Goal: Information Seeking & Learning: Find specific fact

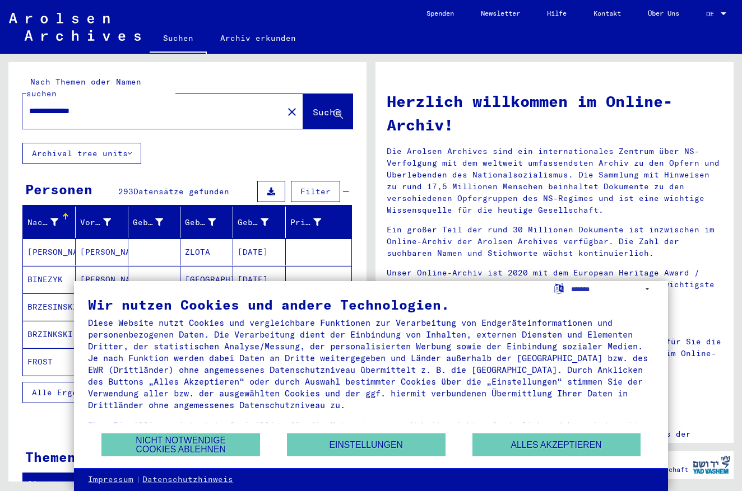
drag, startPoint x: 559, startPoint y: 440, endPoint x: 545, endPoint y: 440, distance: 13.4
click at [558, 440] on button "Alles akzeptieren" at bounding box center [556, 445] width 168 height 23
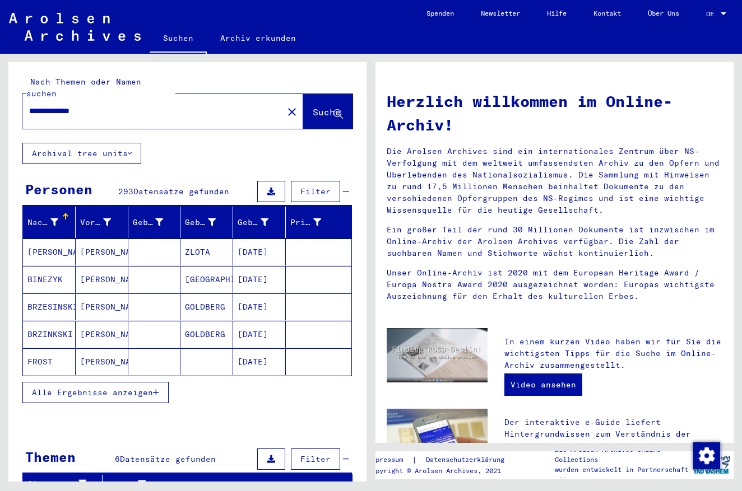
click at [157, 389] on icon "button" at bounding box center [156, 393] width 6 height 8
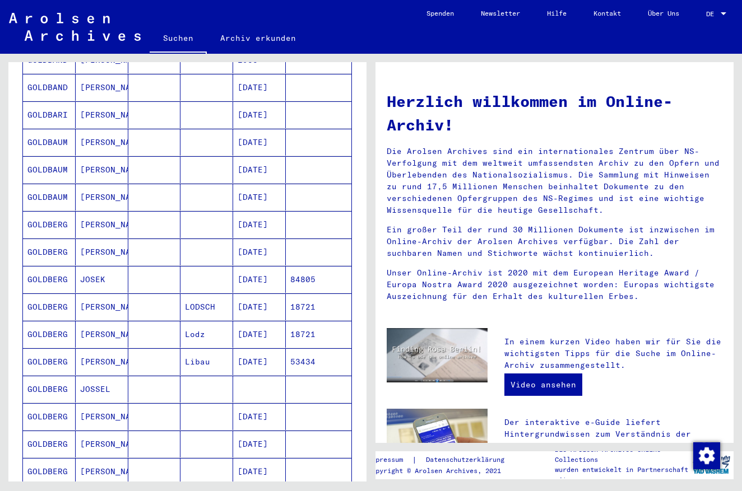
scroll to position [420, 0]
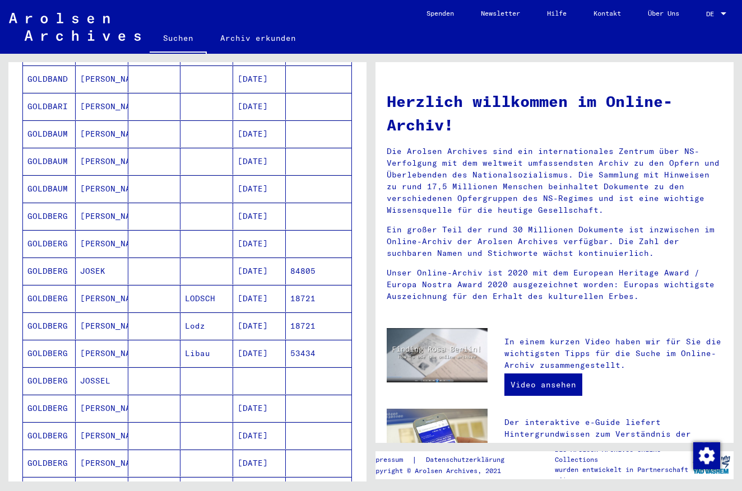
click at [118, 258] on mat-cell "JOSEK" at bounding box center [102, 271] width 53 height 27
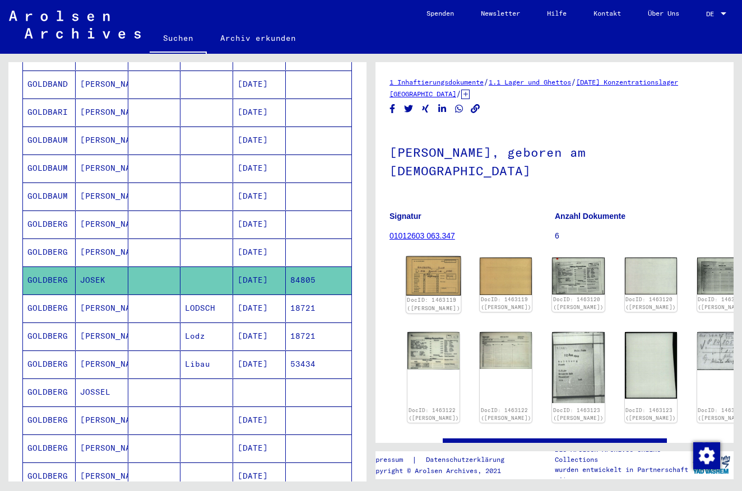
click at [430, 269] on img at bounding box center [433, 276] width 55 height 39
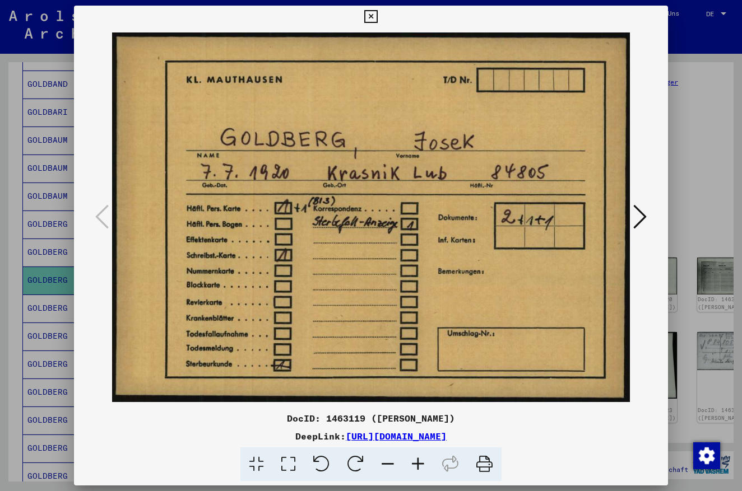
click at [641, 218] on icon at bounding box center [639, 216] width 13 height 27
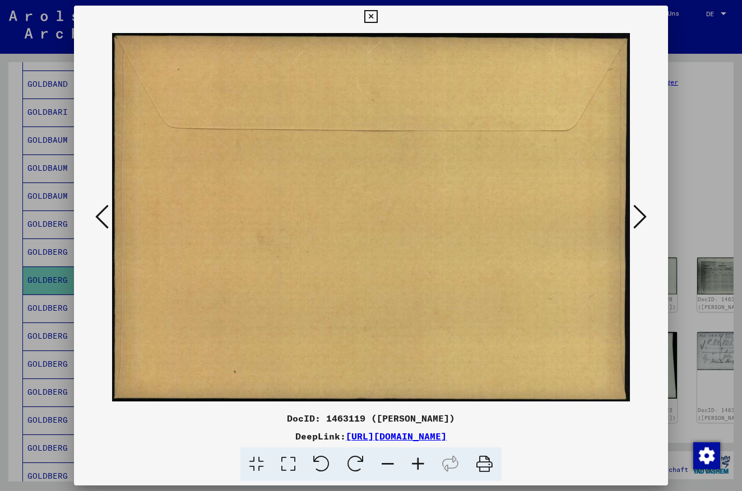
click at [641, 218] on icon at bounding box center [639, 216] width 13 height 27
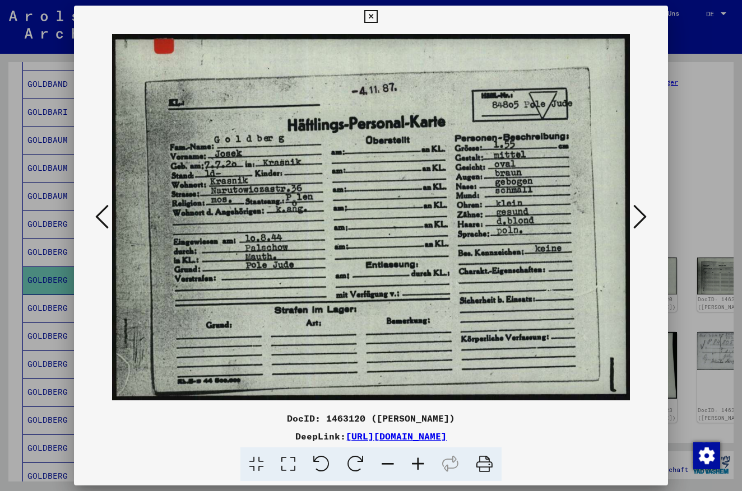
click at [641, 218] on icon at bounding box center [639, 216] width 13 height 27
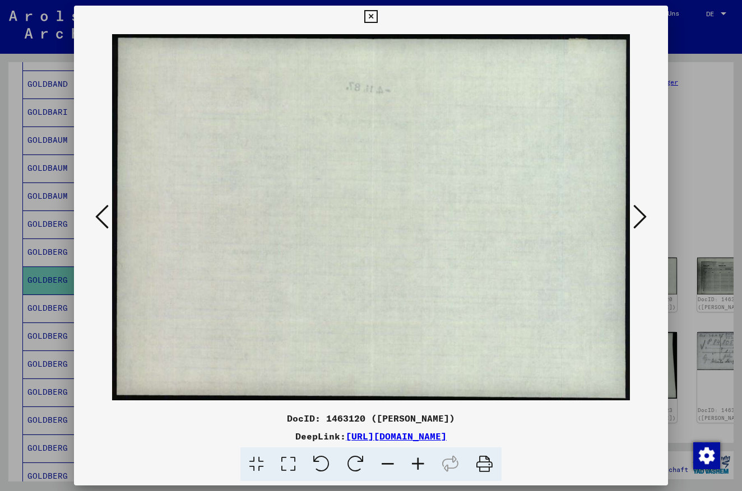
click at [641, 218] on icon at bounding box center [639, 216] width 13 height 27
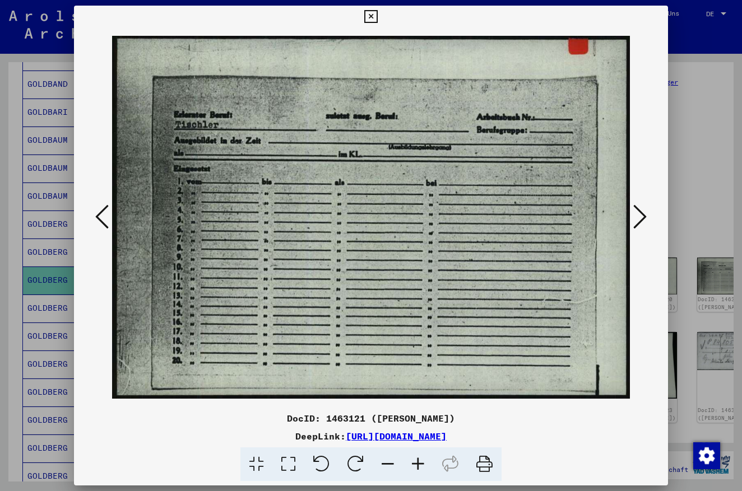
click at [641, 218] on icon at bounding box center [639, 216] width 13 height 27
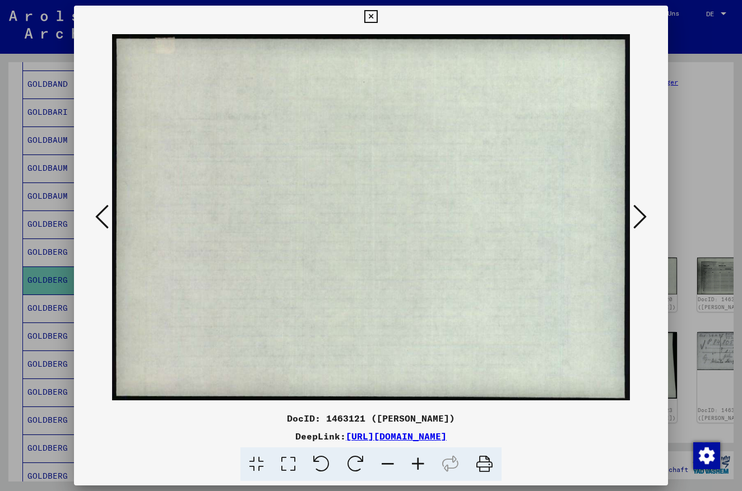
click at [641, 218] on icon at bounding box center [639, 216] width 13 height 27
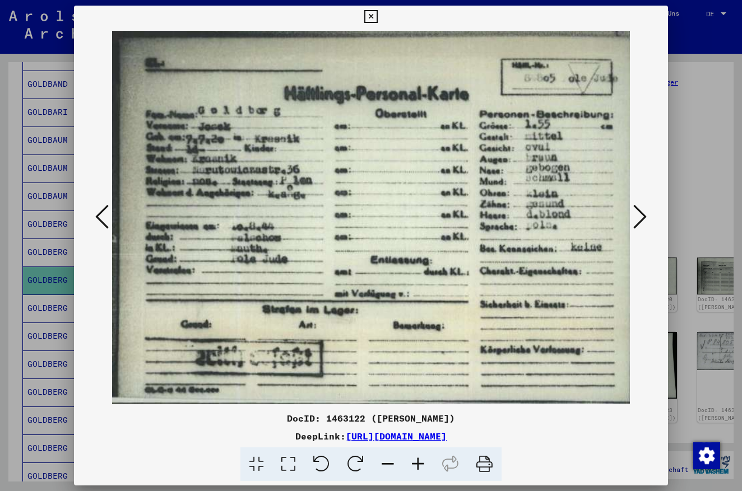
click at [641, 218] on icon at bounding box center [639, 216] width 13 height 27
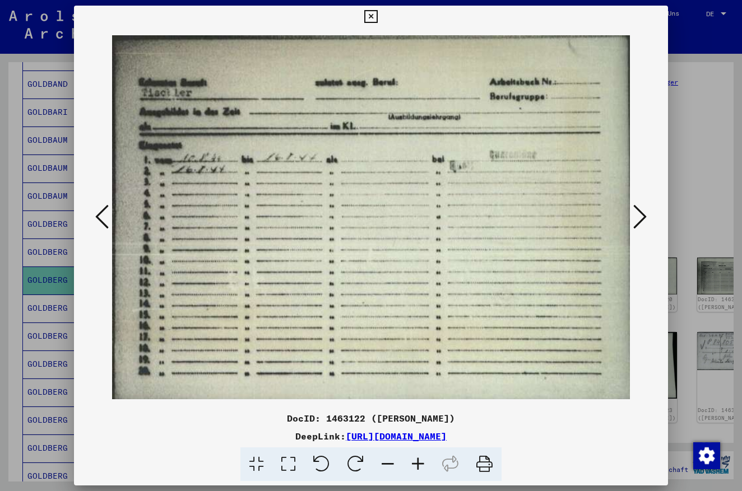
click at [641, 218] on icon at bounding box center [639, 216] width 13 height 27
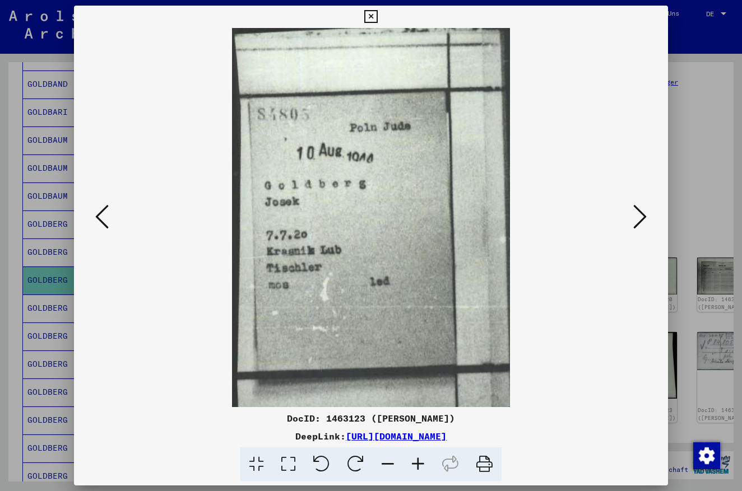
click at [641, 218] on icon at bounding box center [639, 216] width 13 height 27
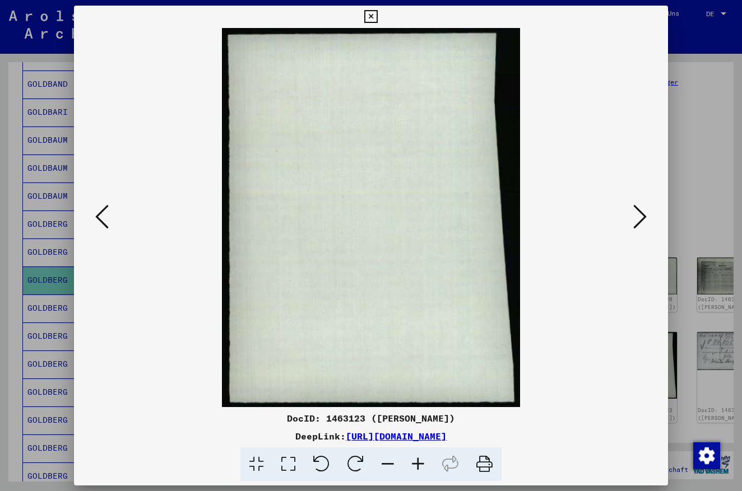
click at [641, 218] on icon at bounding box center [639, 216] width 13 height 27
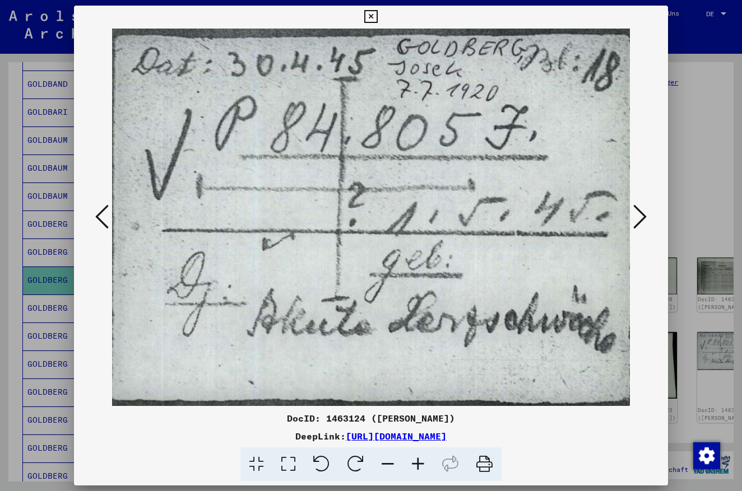
click at [641, 218] on icon at bounding box center [639, 216] width 13 height 27
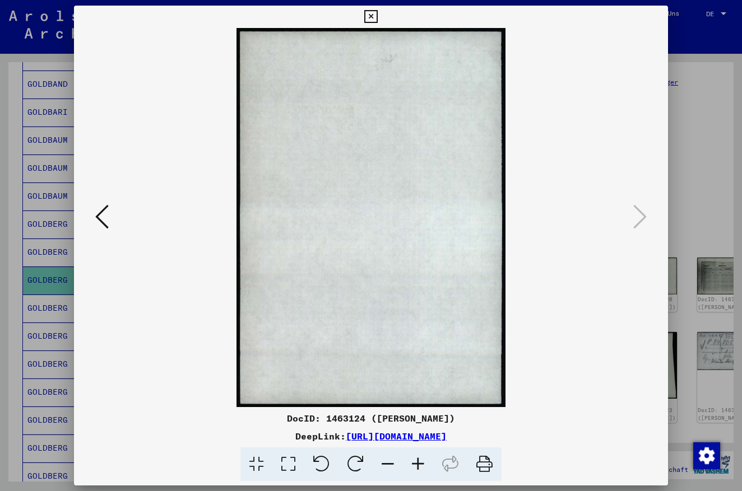
click at [641, 218] on icon at bounding box center [639, 216] width 13 height 27
click at [106, 220] on icon at bounding box center [101, 216] width 13 height 27
